Goal: Check status: Check status

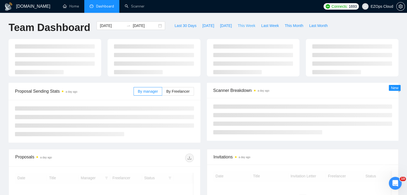
click at [243, 25] on span "This Week" at bounding box center [247, 26] width 18 height 6
type input "[DATE]"
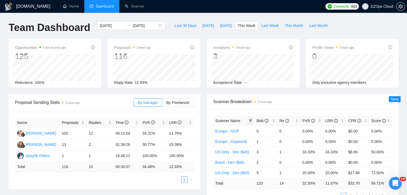
click at [252, 121] on icon "filter" at bounding box center [250, 120] width 3 height 3
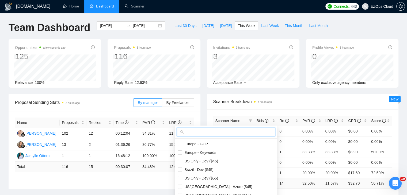
click at [223, 132] on input "text" at bounding box center [228, 132] width 87 height 6
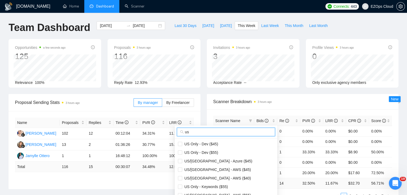
scroll to position [54, 0]
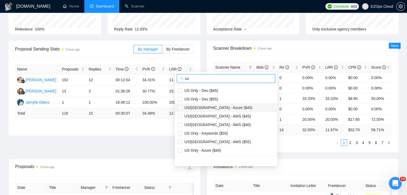
type input "us"
click at [219, 108] on span "US/[GEOGRAPHIC_DATA] - Azure ($45)" at bounding box center [217, 108] width 70 height 4
checkbox input "true"
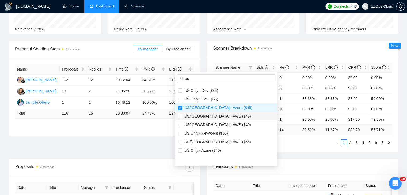
click at [225, 117] on span "US/[GEOGRAPHIC_DATA] - AWS ($45)" at bounding box center [226, 116] width 96 height 6
checkbox input "true"
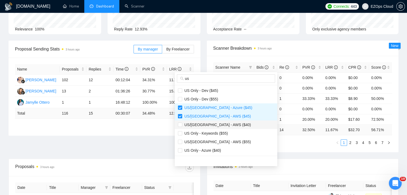
click at [228, 126] on span "US/[GEOGRAPHIC_DATA] - AWS ($40)" at bounding box center [226, 125] width 96 height 6
checkbox input "true"
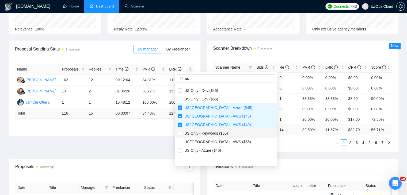
click at [229, 133] on span "US Only - Keywords ($55)" at bounding box center [226, 134] width 96 height 6
checkbox input "true"
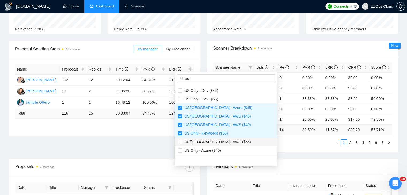
click at [229, 142] on span "US/[GEOGRAPHIC_DATA] - AWS ($55)" at bounding box center [226, 142] width 96 height 6
checkbox input "true"
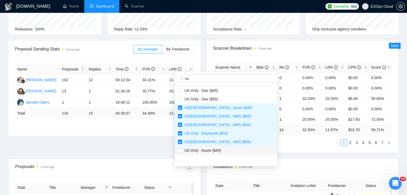
click at [229, 149] on span "US Only - Azure ($40)" at bounding box center [226, 151] width 96 height 6
checkbox input "true"
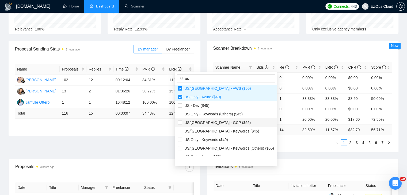
click at [218, 122] on span "US/[GEOGRAPHIC_DATA] - GCP ($55)" at bounding box center [216, 123] width 69 height 4
checkbox input "true"
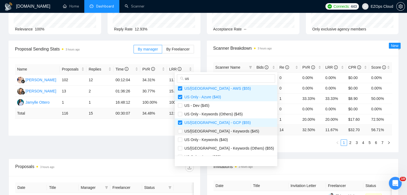
click at [221, 134] on span "US/[GEOGRAPHIC_DATA] - Keywords ($45)" at bounding box center [226, 131] width 96 height 6
checkbox input "true"
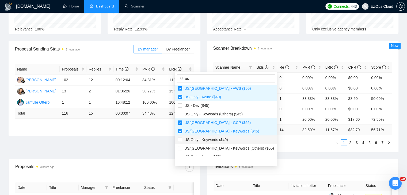
click at [226, 140] on span "US Only - Keywords ($40)" at bounding box center [205, 140] width 46 height 4
checkbox input "true"
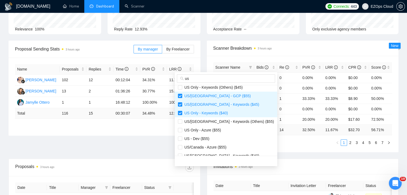
scroll to position [107, 0]
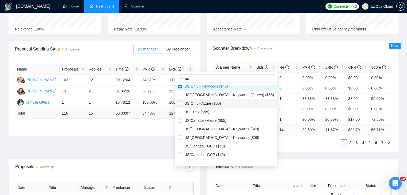
click at [216, 105] on span "US Only - Azure ($55)" at bounding box center [201, 103] width 39 height 4
checkbox input "true"
click at [223, 120] on span "US/Canada - Azure ($55)" at bounding box center [204, 121] width 44 height 4
checkbox input "true"
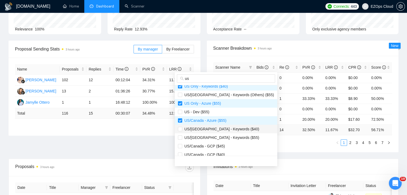
click at [228, 129] on span "US/[GEOGRAPHIC_DATA] - Keywords ($40)" at bounding box center [220, 129] width 77 height 4
checkbox input "true"
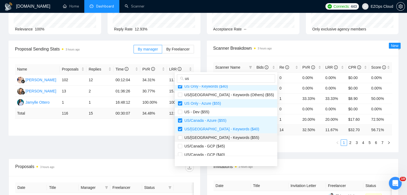
click at [230, 137] on span "US/[GEOGRAPHIC_DATA] - Keywords ($55)" at bounding box center [220, 138] width 77 height 4
checkbox input "true"
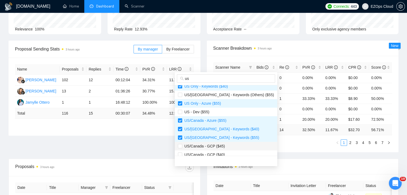
click at [229, 146] on span "US/Canada - GCP ($45)" at bounding box center [226, 146] width 96 height 6
checkbox input "true"
click at [231, 152] on span "US/Canada - GCP ($40)" at bounding box center [226, 155] width 96 height 6
checkbox input "true"
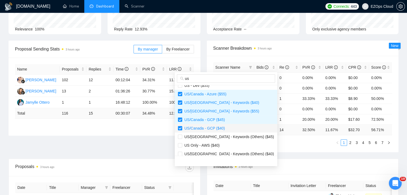
scroll to position [134, 0]
click at [216, 146] on span "US Only - AWS ($40)" at bounding box center [200, 145] width 37 height 4
checkbox input "true"
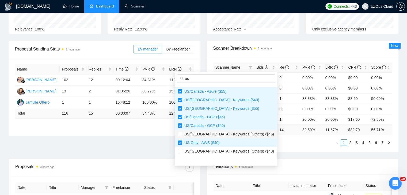
scroll to position [137, 0]
click at [296, 152] on div "Scanner Name Bids Re PVR LRR CPR Score Europe - GCP 0 0 0.00% 0.00% $0.00 0.00%…" at bounding box center [303, 104] width 192 height 97
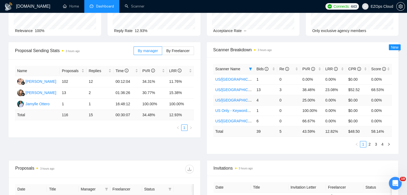
scroll to position [0, 0]
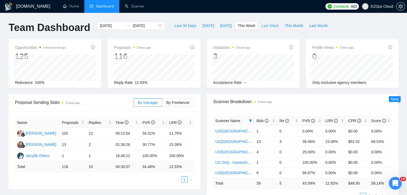
click at [263, 23] on span "Last Week" at bounding box center [270, 26] width 18 height 6
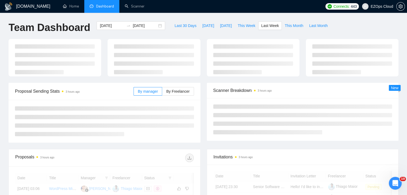
type input "[DATE]"
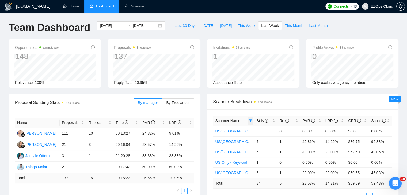
click at [250, 122] on icon "filter" at bounding box center [250, 121] width 3 height 3
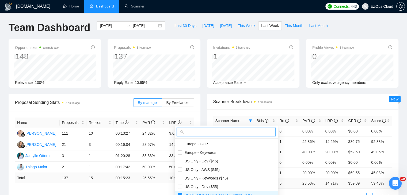
click at [233, 134] on input "text" at bounding box center [229, 132] width 88 height 6
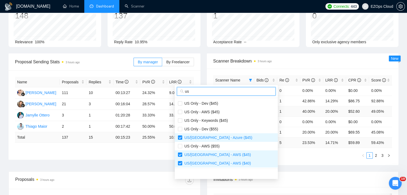
scroll to position [54, 0]
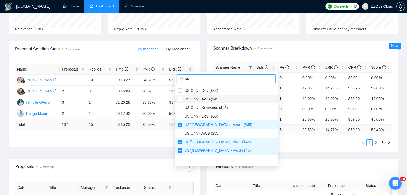
type input "us"
click at [208, 99] on span "US Only - AWS ($45)" at bounding box center [200, 99] width 37 height 4
checkbox input "true"
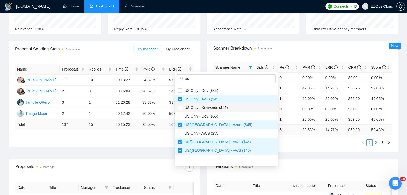
click at [217, 108] on span "US Only - Keywords ($45)" at bounding box center [205, 108] width 46 height 4
checkbox input "true"
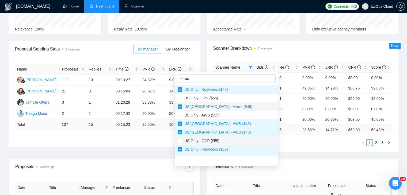
scroll to position [27, 0]
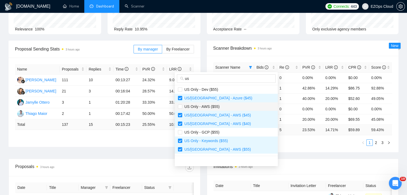
click at [213, 109] on span "US Only - AWS ($55)" at bounding box center [226, 107] width 97 height 6
checkbox input "true"
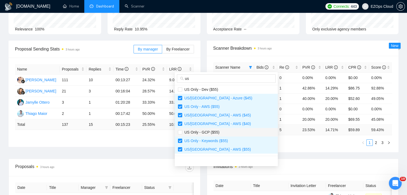
click at [220, 130] on span "US Only - GCP ($55)" at bounding box center [226, 133] width 97 height 6
checkbox input "true"
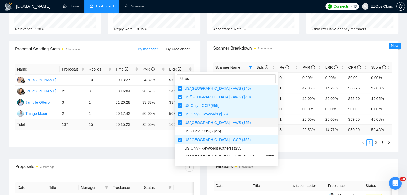
scroll to position [80, 0]
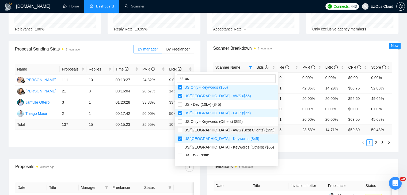
click at [227, 128] on span "US/[GEOGRAPHIC_DATA] - AWS (Best Clients) ($55)" at bounding box center [228, 130] width 92 height 4
checkbox input "true"
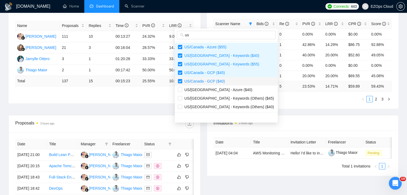
scroll to position [107, 0]
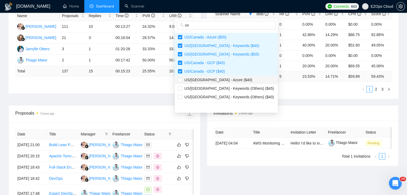
click at [218, 82] on span "US/[GEOGRAPHIC_DATA] - Azure ($40)" at bounding box center [217, 80] width 70 height 4
checkbox input "true"
click at [297, 96] on div "Scanner Name Bids Re PVR LRR CPR Score [GEOGRAPHIC_DATA]/[GEOGRAPHIC_DATA] - Az…" at bounding box center [303, 50] width 192 height 97
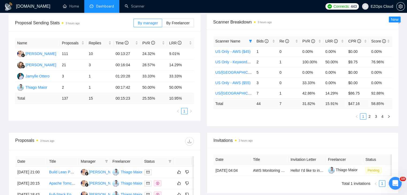
scroll to position [54, 0]
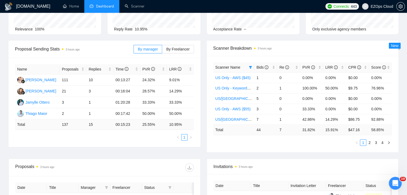
click at [203, 85] on div "Proposal Sending Stats 3 hours ago By manager By Freelancer Name Proposals Repl…" at bounding box center [104, 94] width 198 height 107
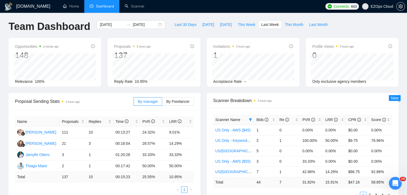
scroll to position [0, 0]
